Goal: Information Seeking & Learning: Learn about a topic

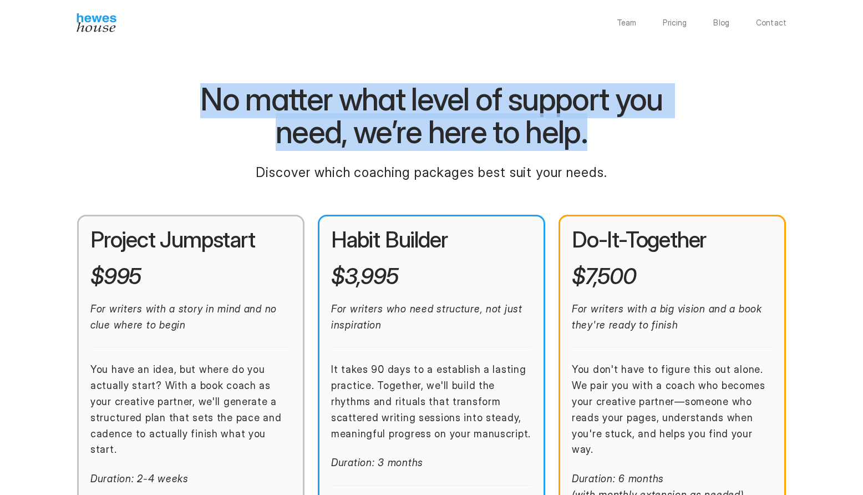
drag, startPoint x: 554, startPoint y: 128, endPoint x: 197, endPoint y: 99, distance: 357.9
click at [197, 99] on h1 "No matter what level of support you need, we’re here to help." at bounding box center [431, 116] width 527 height 66
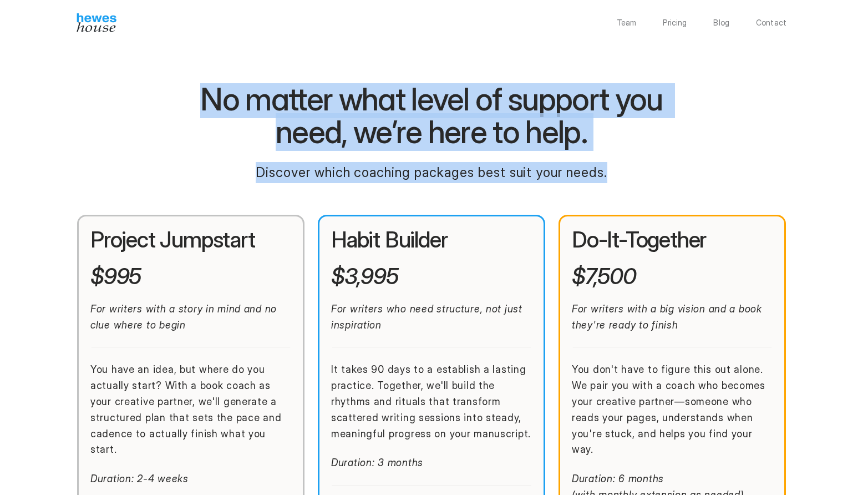
drag, startPoint x: 609, startPoint y: 182, endPoint x: 157, endPoint y: 89, distance: 461.5
click at [157, 89] on div "No matter what level of support you need, we’re here to help. Discover which co…" at bounding box center [432, 487] width 710 height 809
copy div "No matter what level of support you need, we’re here to help. Discover which co…"
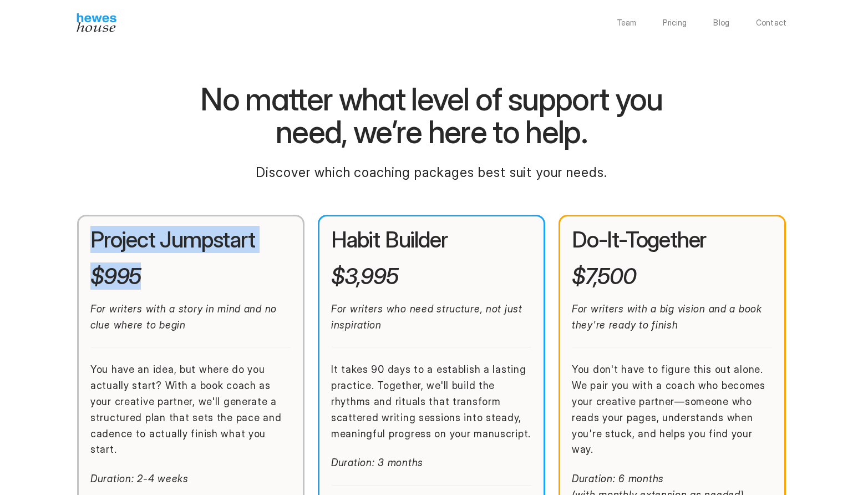
drag, startPoint x: 146, startPoint y: 279, endPoint x: 89, endPoint y: 243, distance: 67.6
click at [89, 243] on div "Project Jumpstart $995 For writers with a story in mind and no clue where to be…" at bounding box center [190, 490] width 227 height 551
copy div "Project Jumpstart $995"
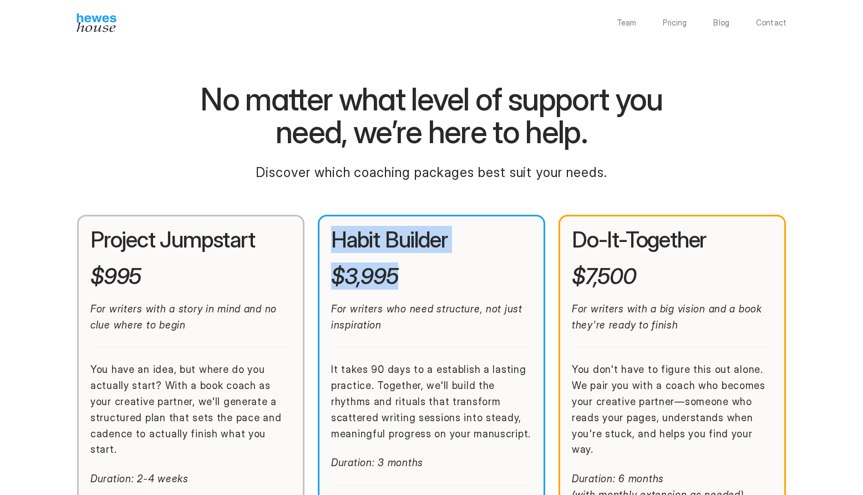
drag, startPoint x: 417, startPoint y: 281, endPoint x: 333, endPoint y: 232, distance: 97.4
click at [333, 232] on div "Habit Builder $3,995 For writers who need structure, not just inspiration It ta…" at bounding box center [431, 349] width 201 height 243
copy div "Habit Builder $3,995"
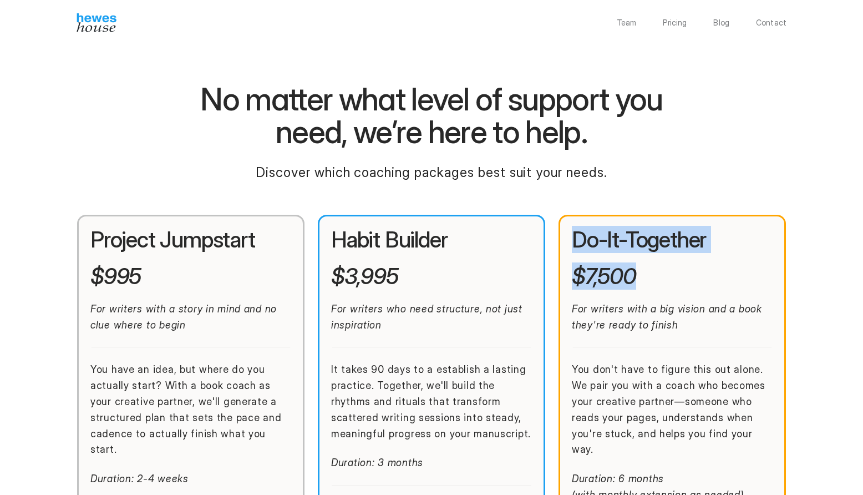
drag, startPoint x: 644, startPoint y: 280, endPoint x: 571, endPoint y: 230, distance: 88.9
copy div "Do-It-Together $7,500"
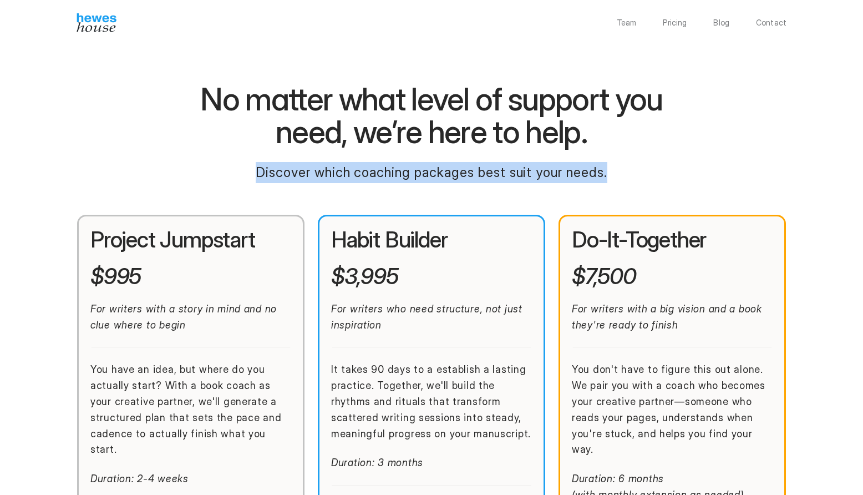
drag, startPoint x: 622, startPoint y: 171, endPoint x: 255, endPoint y: 182, distance: 367.9
click at [250, 175] on p "Discover which coaching packages best suit your needs." at bounding box center [431, 172] width 388 height 21
copy p "Discover which coaching packages best suit your needs."
